Goal: Information Seeking & Learning: Learn about a topic

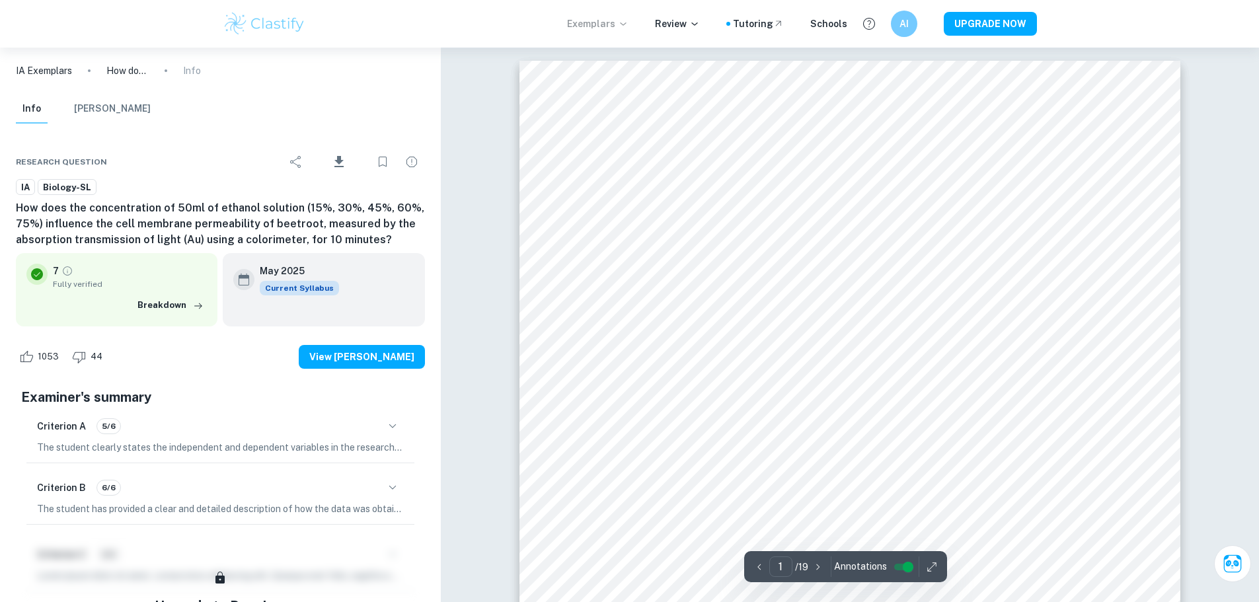
click at [616, 22] on p "Exemplars" at bounding box center [597, 24] width 61 height 15
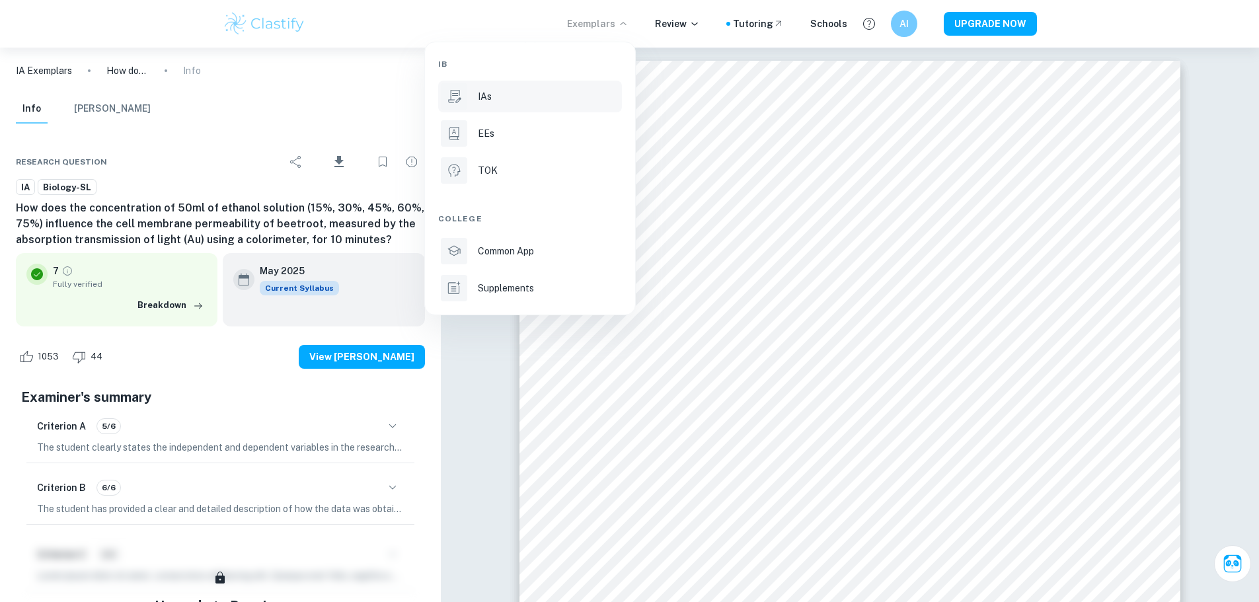
click at [493, 99] on div "IAs" at bounding box center [548, 96] width 141 height 15
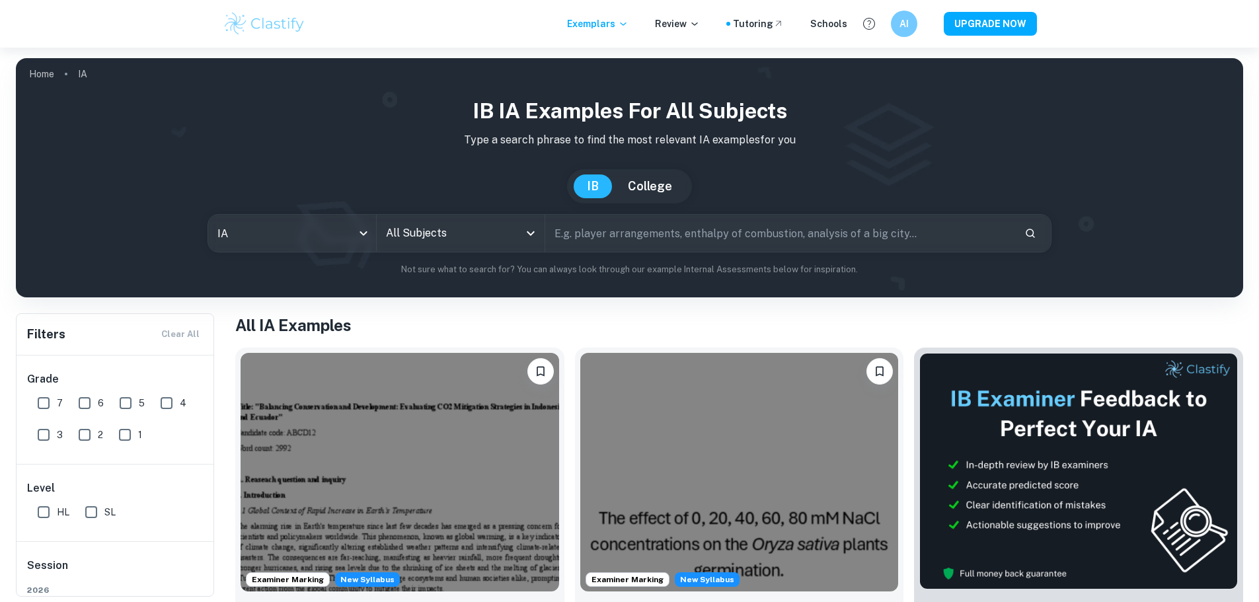
click at [477, 248] on div "All Subjects" at bounding box center [461, 233] width 168 height 37
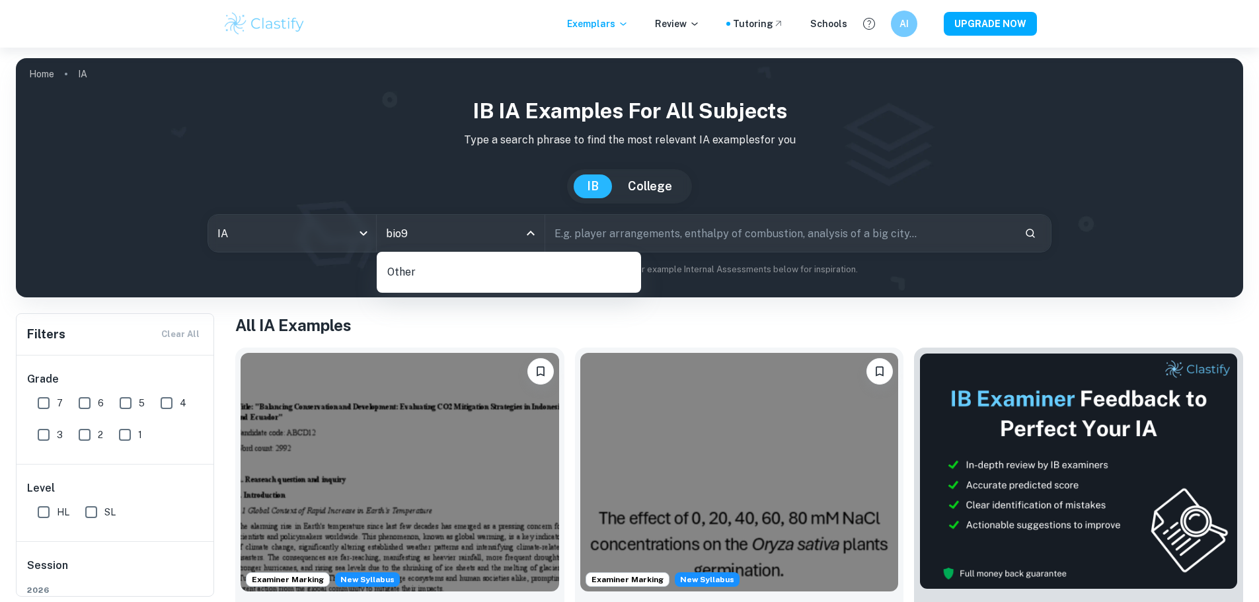
type input "bio"
click at [559, 289] on li "Biology" at bounding box center [509, 300] width 254 height 30
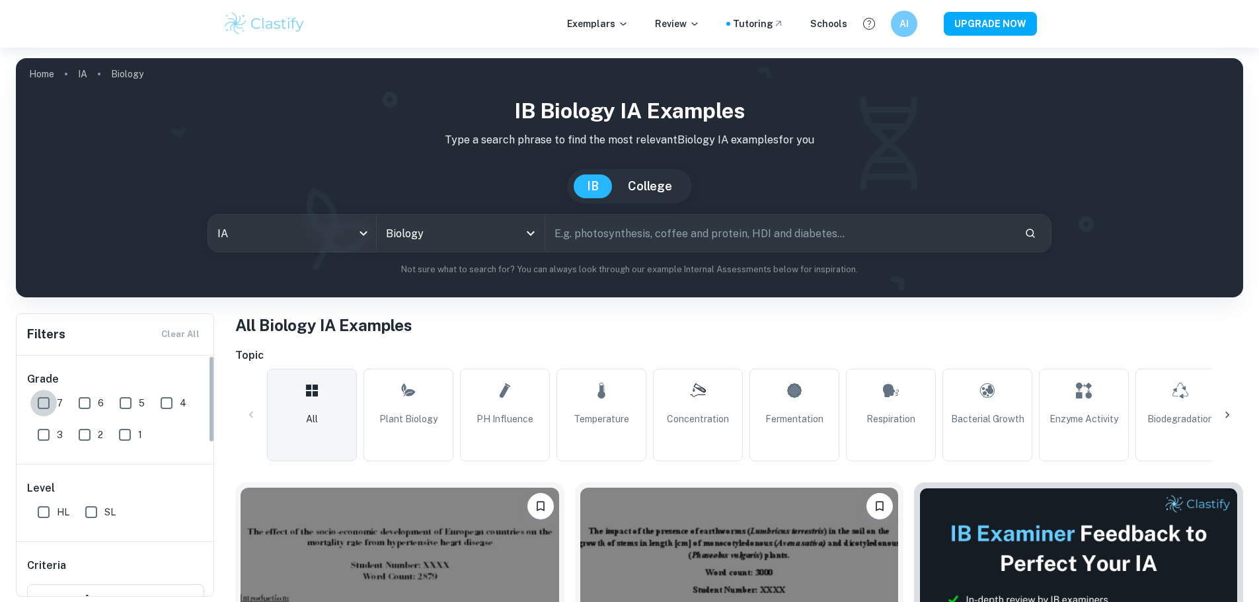
click at [51, 403] on input "7" at bounding box center [43, 403] width 26 height 26
checkbox input "true"
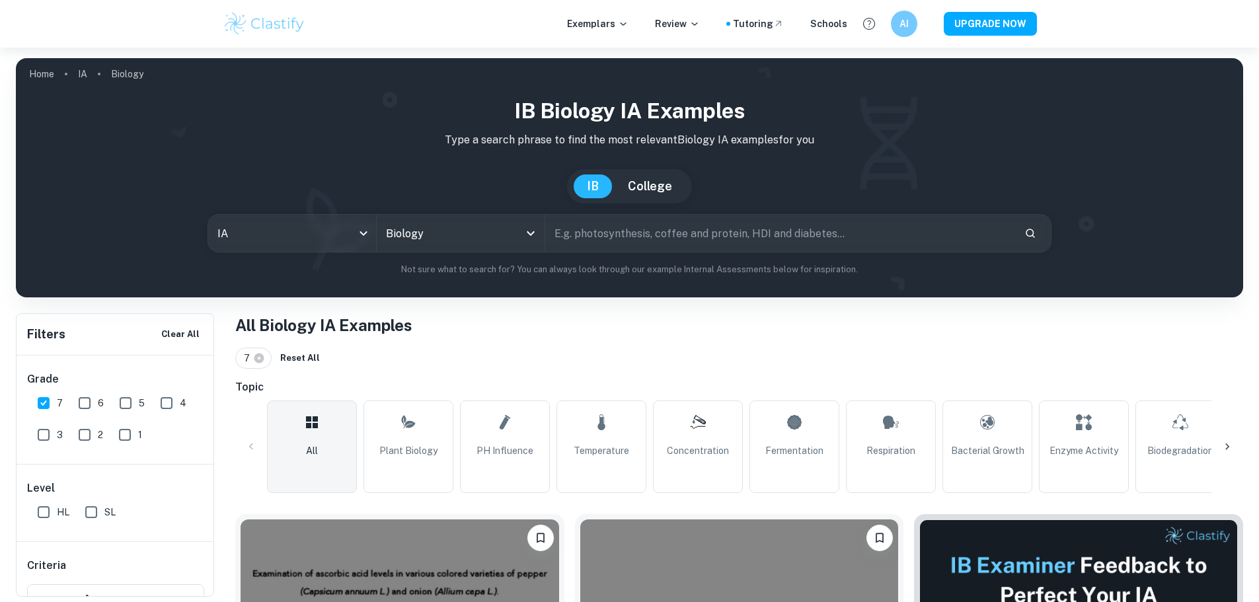
click at [106, 507] on span "SL" at bounding box center [109, 512] width 11 height 15
click at [104, 507] on input "SL" at bounding box center [91, 512] width 26 height 26
checkbox input "true"
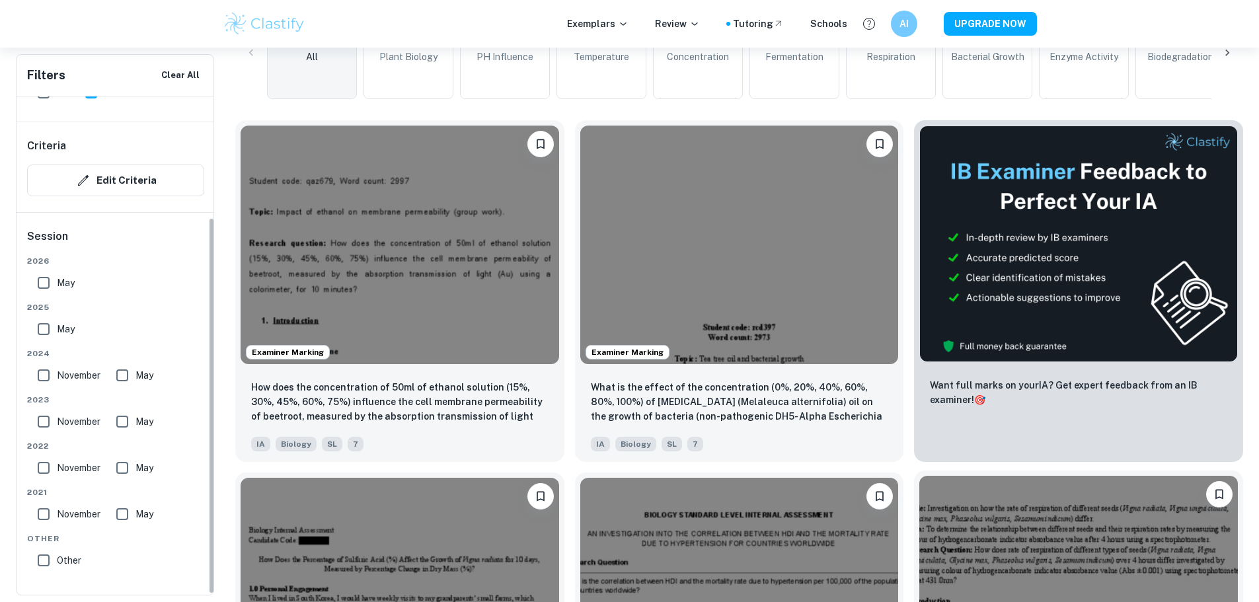
scroll to position [397, 0]
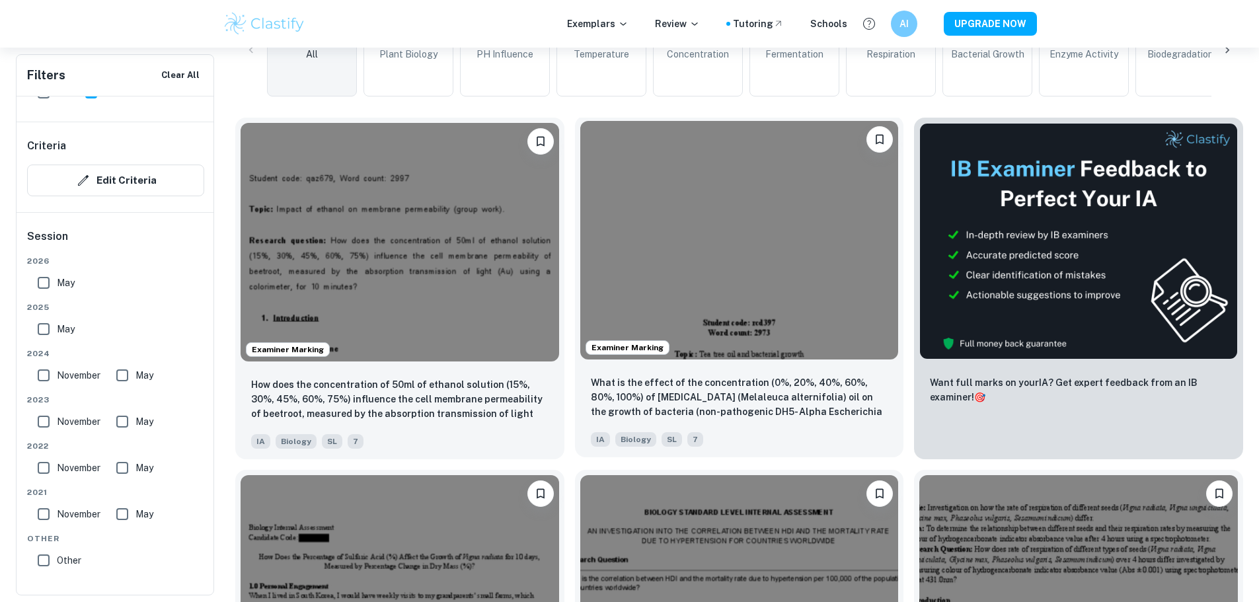
click at [651, 365] on div "What is the effect of the concentration (0%, 20%, 40%, 60%, 80%, 100%) of [MEDI…" at bounding box center [739, 411] width 329 height 93
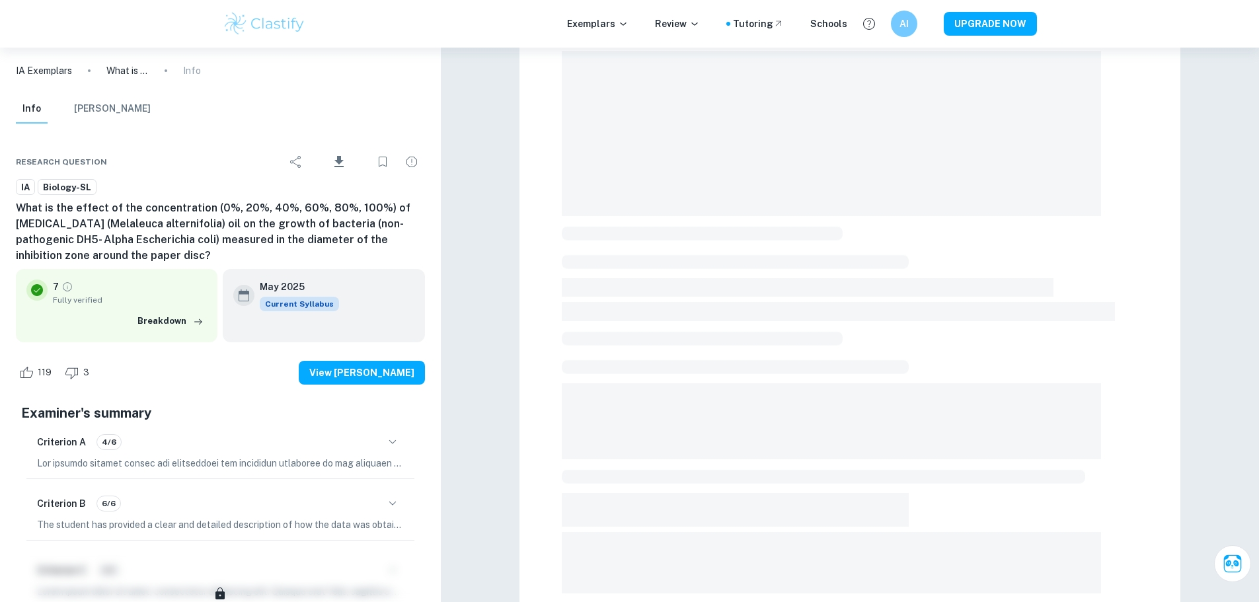
scroll to position [132, 0]
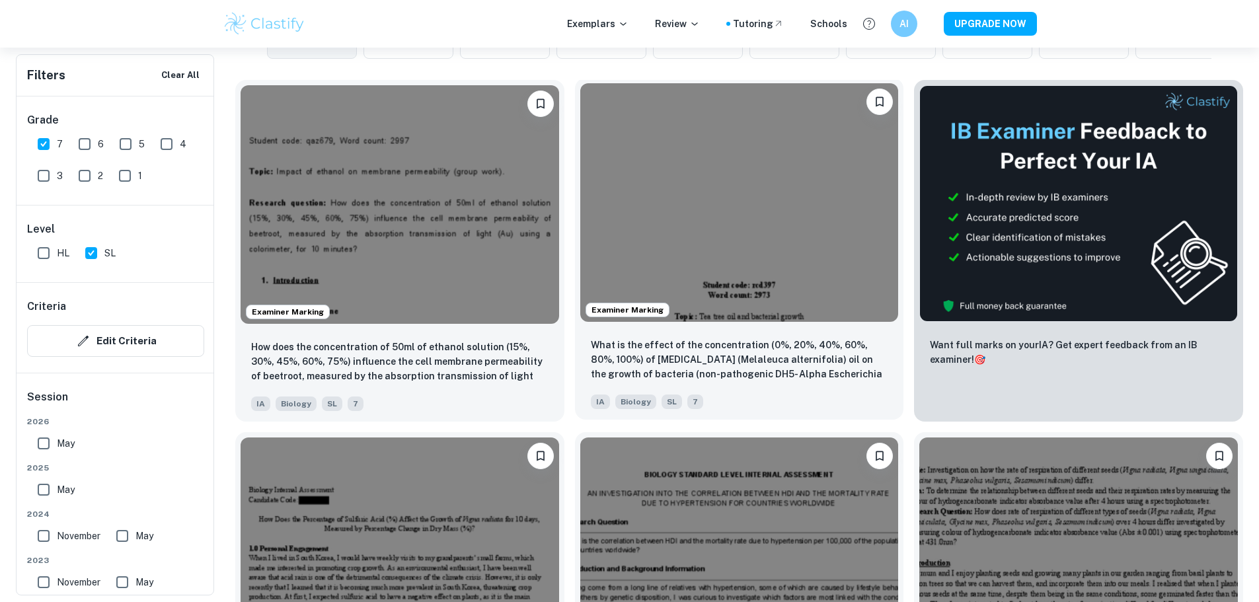
scroll to position [529, 0]
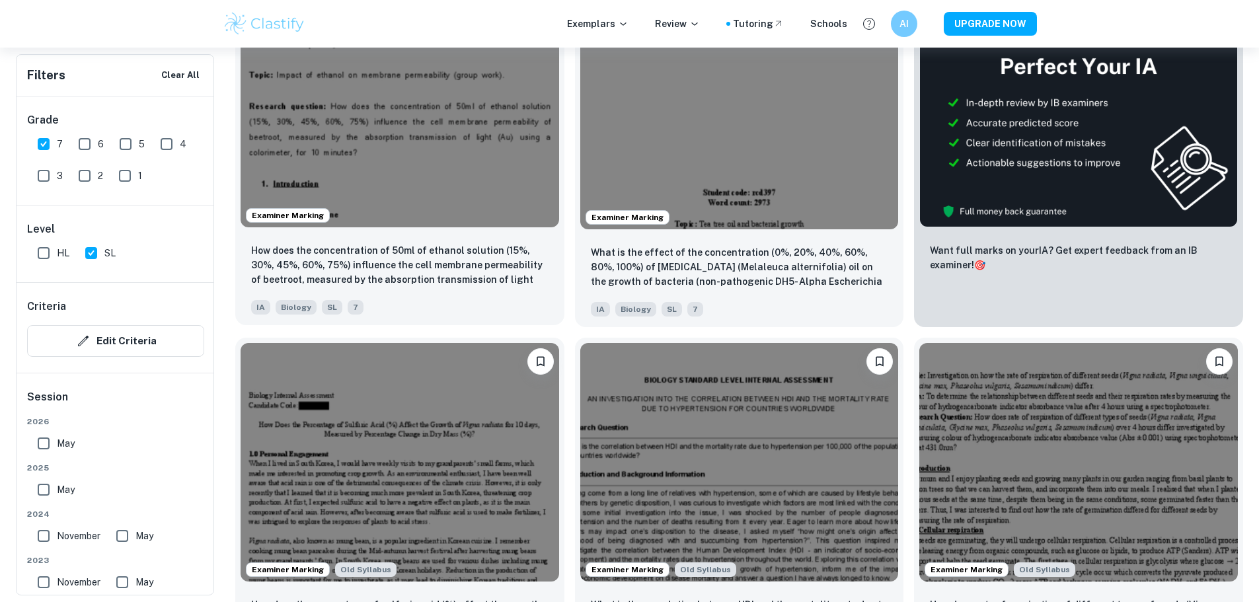
click at [394, 168] on div "Examiner Marking" at bounding box center [399, 107] width 329 height 249
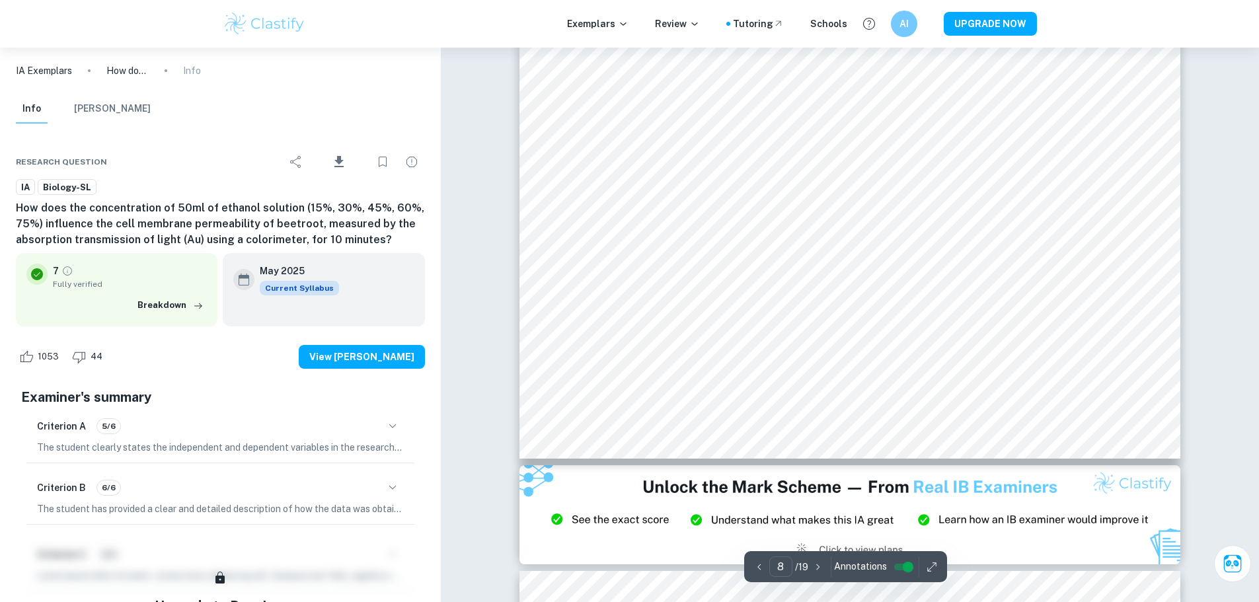
scroll to position [7341, 0]
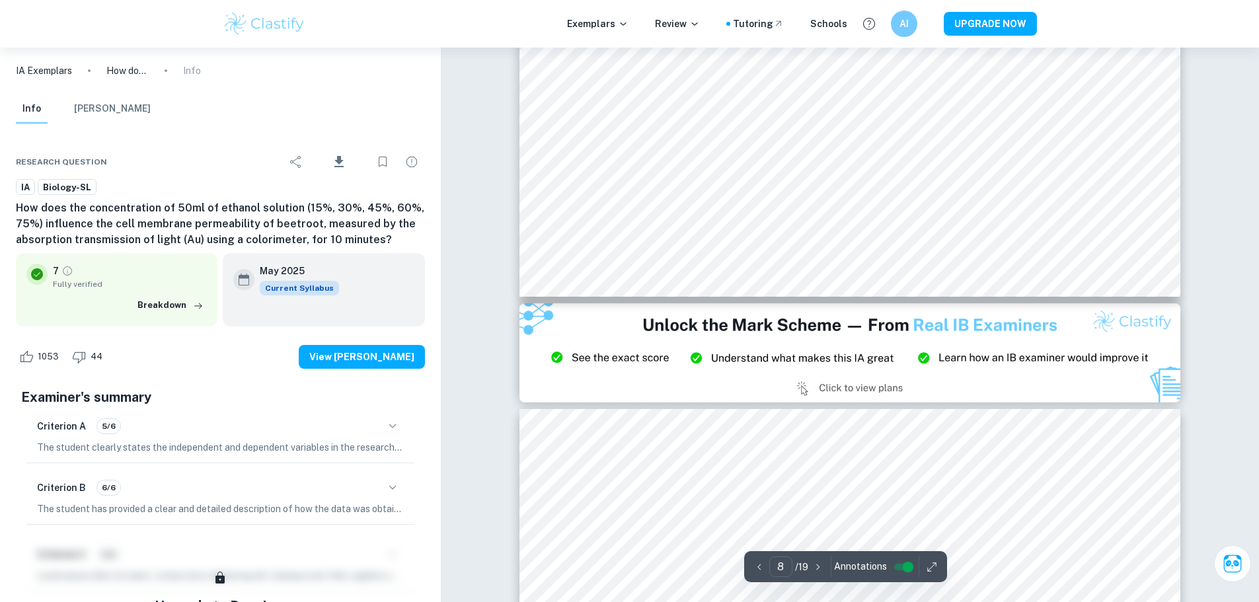
type input "9"
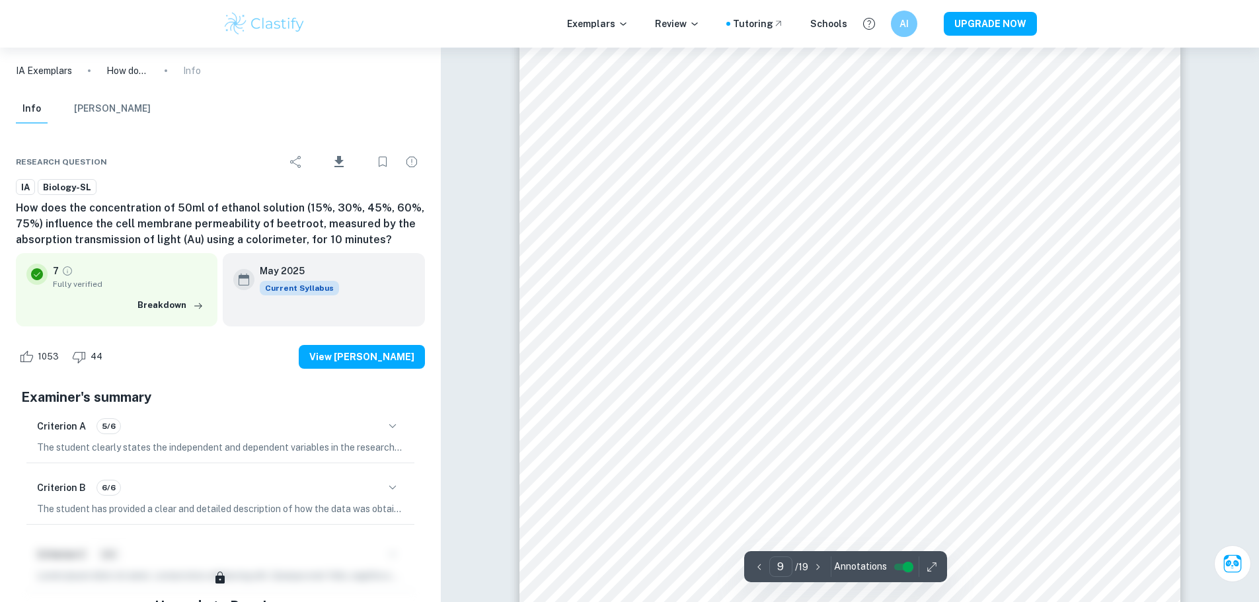
scroll to position [8201, 0]
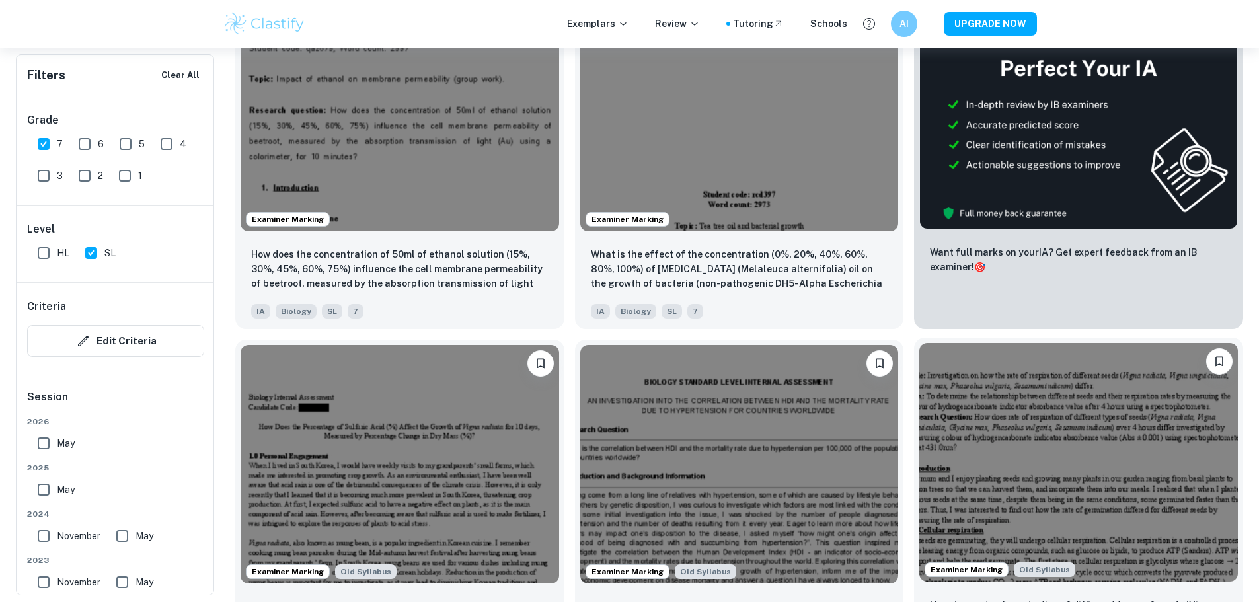
scroll to position [529, 0]
